Goal: Navigation & Orientation: Find specific page/section

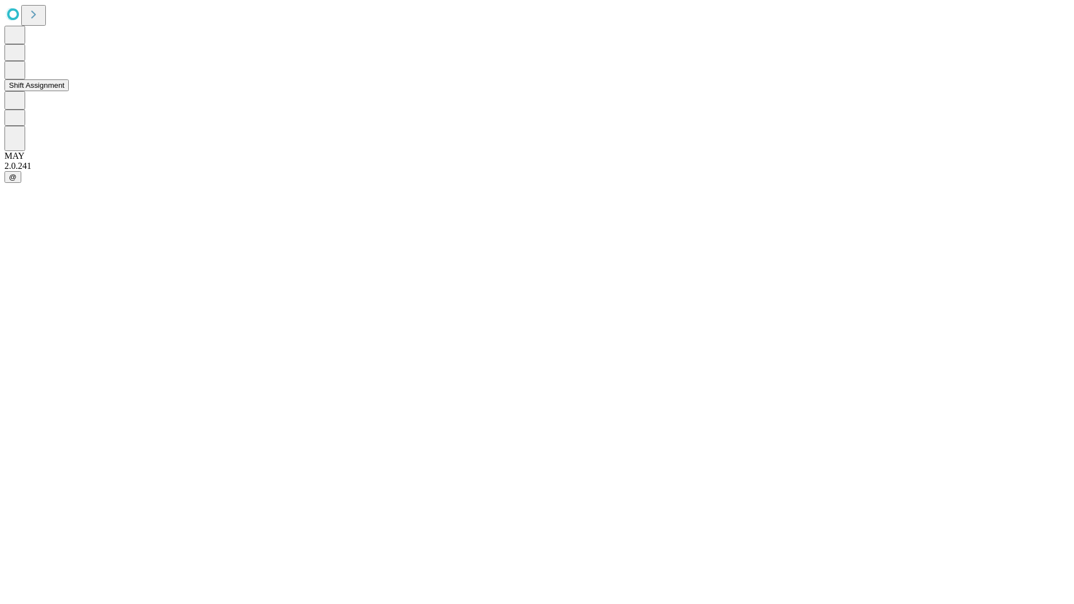
click at [69, 91] on button "Shift Assignment" at bounding box center [36, 85] width 64 height 12
